Goal: Task Accomplishment & Management: Manage account settings

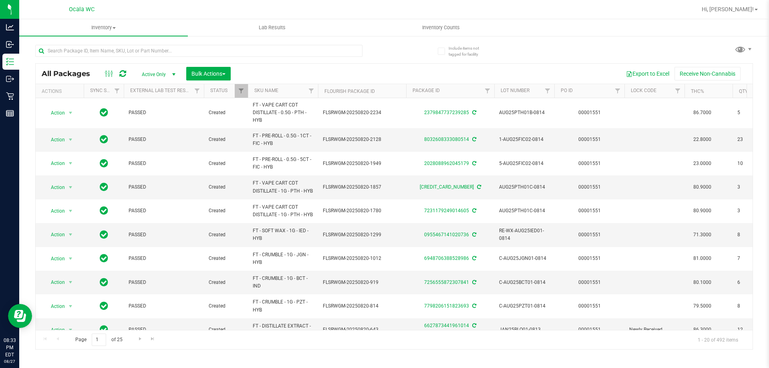
drag, startPoint x: 521, startPoint y: 45, endPoint x: 519, endPoint y: 41, distance: 4.6
click at [520, 43] on div "All Packages Active Only Active Only Lab Samples Locked All External Internal B…" at bounding box center [394, 193] width 718 height 312
click at [459, 27] on span "Inventory Counts" at bounding box center [440, 27] width 59 height 7
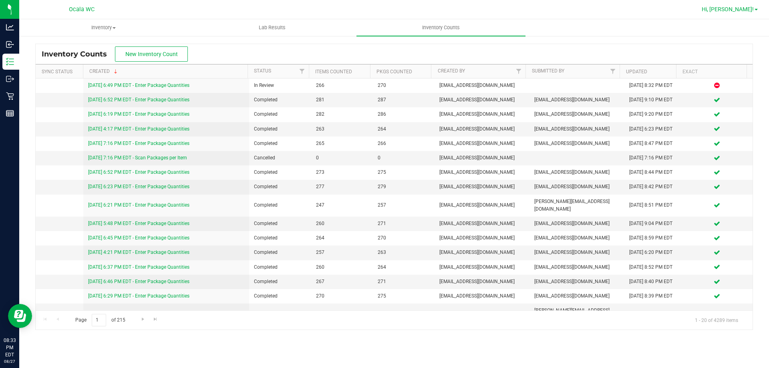
click at [755, 8] on link "Hi, [PERSON_NAME]!" at bounding box center [729, 9] width 62 height 8
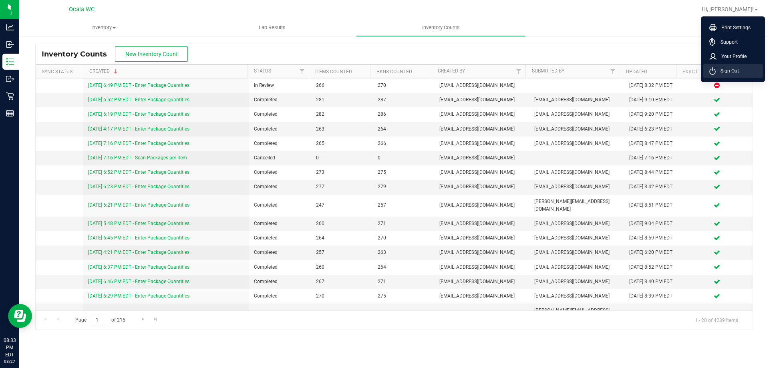
click at [718, 71] on span "Sign Out" at bounding box center [727, 71] width 23 height 8
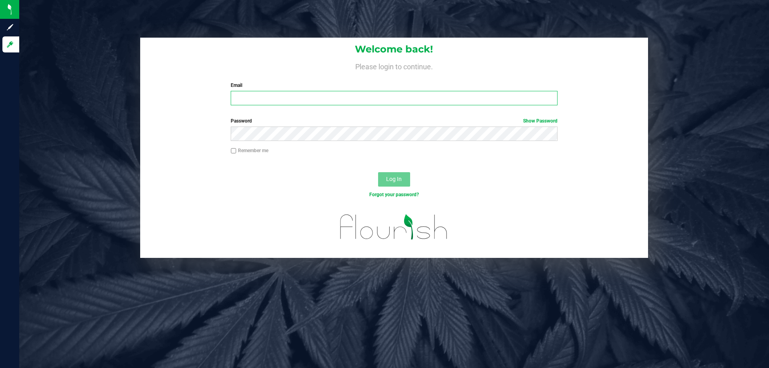
click at [468, 98] on input "Email" at bounding box center [394, 98] width 326 height 14
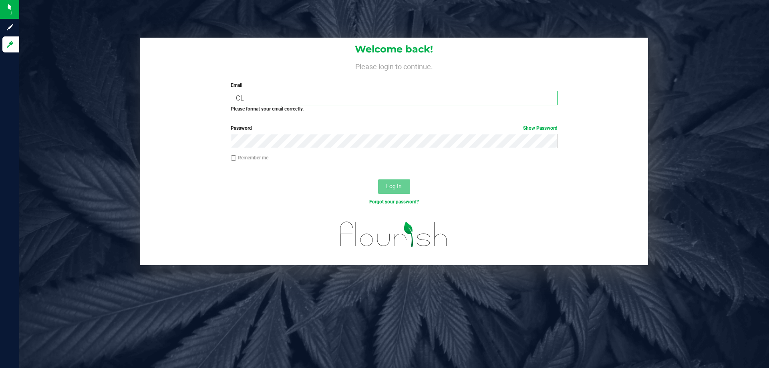
type input "C"
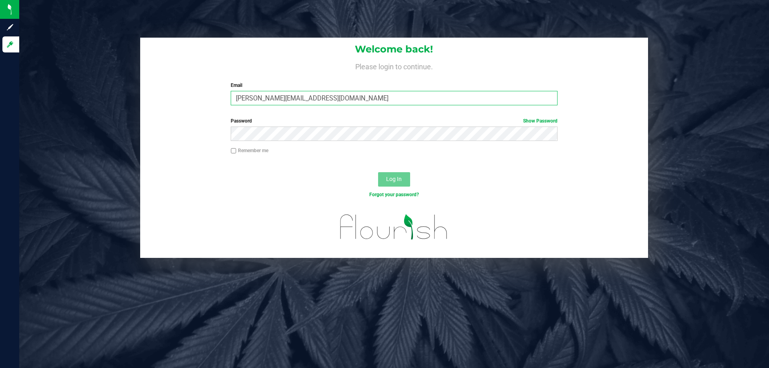
type input "[PERSON_NAME][EMAIL_ADDRESS][DOMAIN_NAME]"
click at [378, 172] on button "Log In" at bounding box center [394, 179] width 32 height 14
